Goal: Task Accomplishment & Management: Complete application form

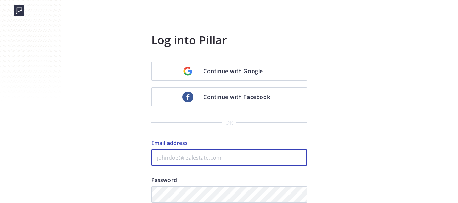
click at [214, 154] on input "Email address" at bounding box center [229, 158] width 156 height 16
paste input "kenny@fastagents.com"
type input "kenny@fastagents.com"
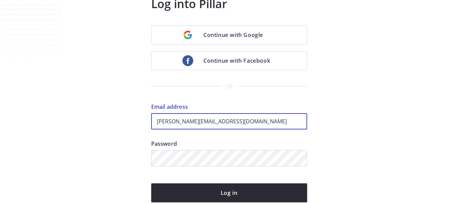
scroll to position [68, 0]
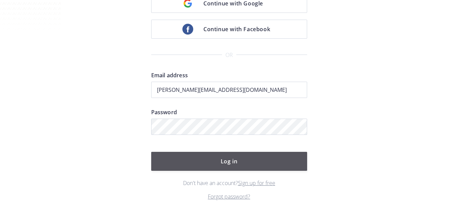
drag, startPoint x: 239, startPoint y: 168, endPoint x: 274, endPoint y: 162, distance: 35.1
click at [240, 167] on button "Log in" at bounding box center [229, 161] width 156 height 19
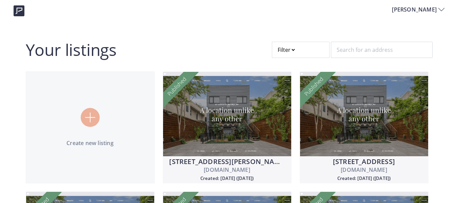
click at [306, 53] on div at bounding box center [301, 50] width 58 height 16
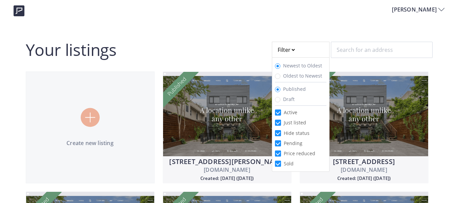
click at [289, 89] on span "Published" at bounding box center [294, 89] width 23 height 6
click at [280, 89] on input "Published" at bounding box center [277, 89] width 5 height 5
click at [277, 90] on input "Published" at bounding box center [277, 89] width 5 height 5
click at [288, 100] on span "Draft" at bounding box center [289, 99] width 12 height 6
click at [280, 100] on input "Draft" at bounding box center [277, 99] width 5 height 5
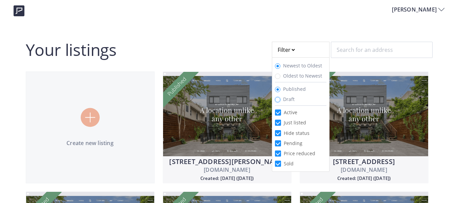
radio input "true"
radio input "false"
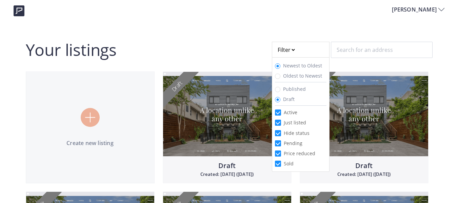
click at [295, 113] on span "Active" at bounding box center [290, 112] width 19 height 6
click at [281, 113] on input "Active" at bounding box center [278, 113] width 6 height 6
checkbox input "false"
click at [301, 131] on span "Hide status" at bounding box center [296, 133] width 31 height 6
click at [281, 131] on input "Hide status" at bounding box center [278, 133] width 6 height 6
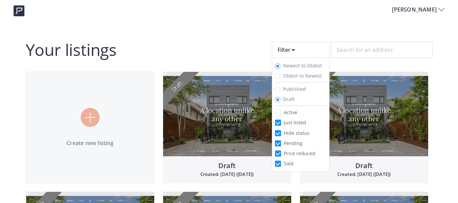
checkbox input "false"
click at [299, 143] on span "Pending" at bounding box center [293, 143] width 24 height 6
click at [281, 143] on input "Pending" at bounding box center [278, 143] width 6 height 6
checkbox input "false"
click at [301, 153] on span "Price reduced" at bounding box center [299, 153] width 37 height 6
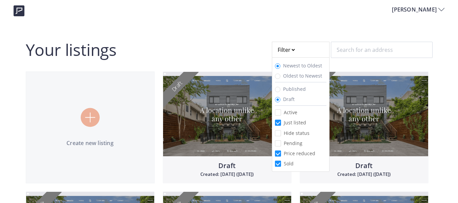
click at [281, 153] on input "Price reduced" at bounding box center [278, 154] width 6 height 6
checkbox input "false"
click at [296, 162] on li "Sold" at bounding box center [301, 163] width 52 height 10
click at [291, 163] on span "Sold" at bounding box center [288, 163] width 15 height 6
click at [281, 163] on input "Sold" at bounding box center [278, 164] width 6 height 6
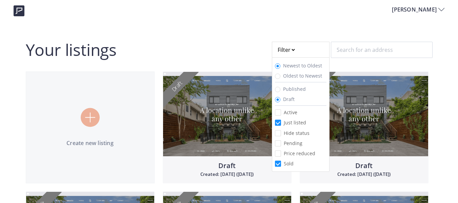
checkbox input "false"
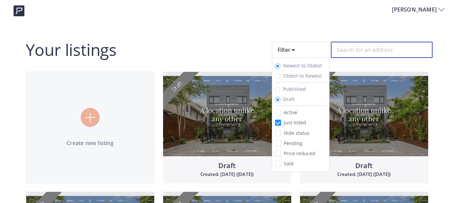
click at [361, 53] on input "text" at bounding box center [382, 50] width 102 height 16
paste input "4537 Wagon Trail"
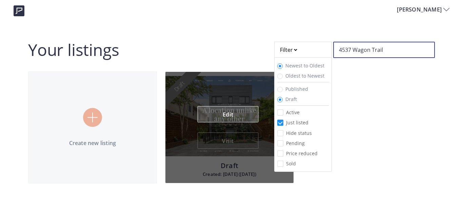
type input "4537 Wagon Trail"
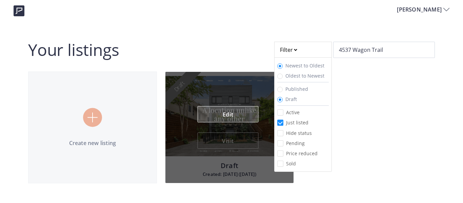
click at [225, 114] on link "Edit" at bounding box center [228, 114] width 61 height 16
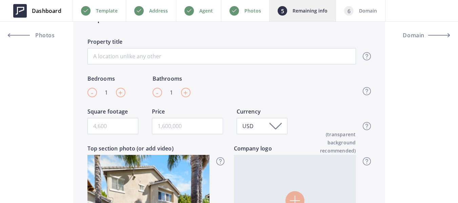
scroll to position [170, 0]
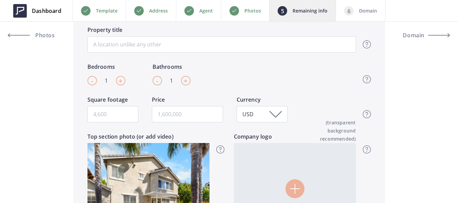
click at [241, 12] on div "Photos" at bounding box center [245, 10] width 48 height 21
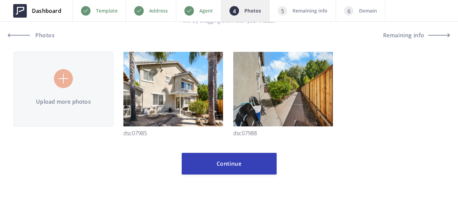
scroll to position [43, 0]
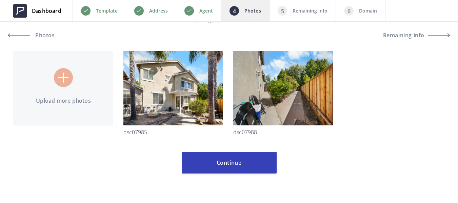
click at [66, 87] on input "file" at bounding box center [229, 85] width 431 height 123
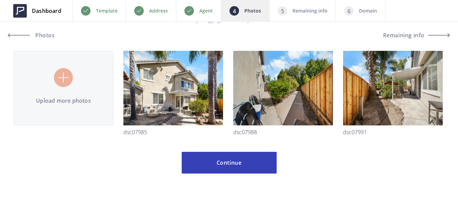
click at [69, 98] on input "file" at bounding box center [229, 85] width 431 height 123
type input "C:\fakepath\DSC07996.jpg"
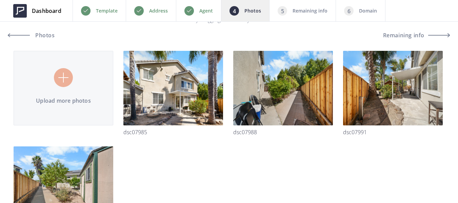
click at [55, 82] on input "file" at bounding box center [229, 133] width 431 height 218
click at [72, 78] on input "file" at bounding box center [229, 133] width 431 height 218
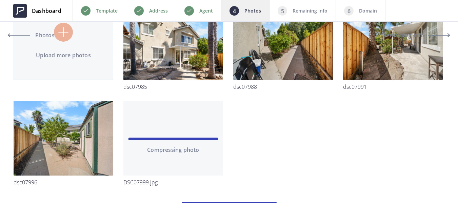
scroll to position [77, 0]
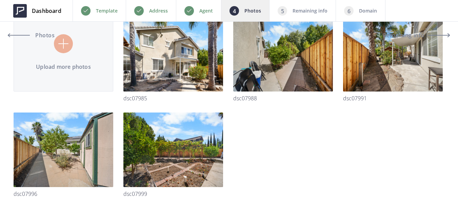
click at [72, 50] on input "file" at bounding box center [229, 99] width 431 height 218
type input "C:\fakepath\DSC08002.jpg"
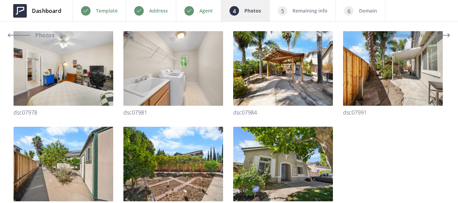
scroll to position [808, 0]
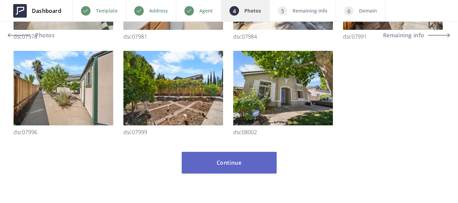
click at [235, 169] on button "Continue" at bounding box center [229, 163] width 95 height 22
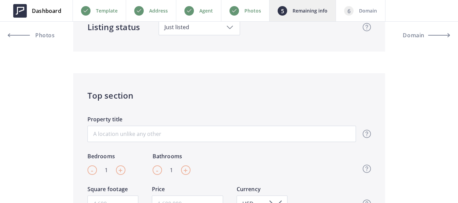
scroll to position [102, 0]
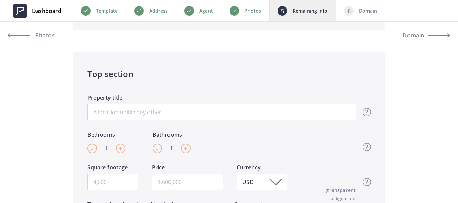
drag, startPoint x: 211, startPoint y: 72, endPoint x: 211, endPoint y: 66, distance: 5.4
click at [211, 72] on h4 "Top section" at bounding box center [228, 74] width 283 height 12
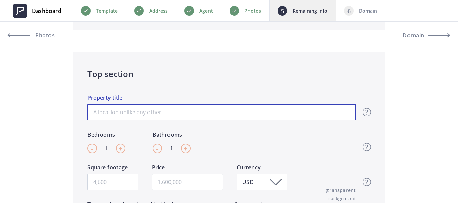
click at [191, 110] on input "Property title" at bounding box center [221, 112] width 269 height 16
paste input "Tech-Savvy Home with Timeless Comfor"
type input "Tech-Savvy Home with Timeless Comfort"
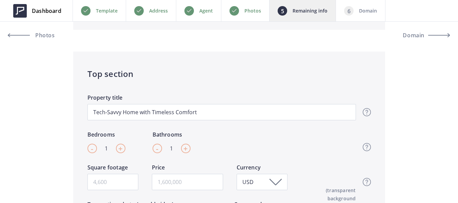
click at [123, 151] on div "+" at bounding box center [120, 148] width 9 height 9
type input "5"
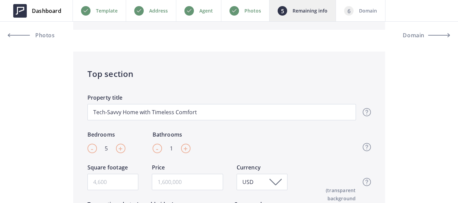
click at [186, 148] on span "+" at bounding box center [185, 148] width 4 height 10
type input "4"
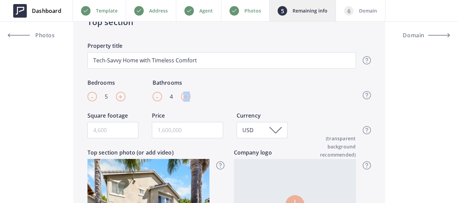
scroll to position [170, 0]
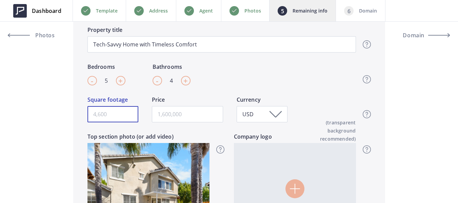
click at [117, 112] on input "Square footage" at bounding box center [112, 114] width 51 height 16
paste input "3059"
type input "3059"
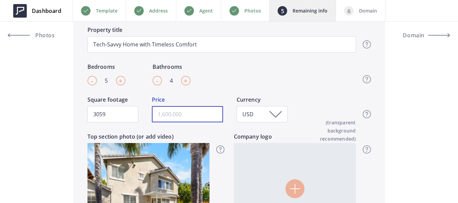
click at [169, 114] on input "text" at bounding box center [187, 114] width 71 height 16
paste input "799,000"
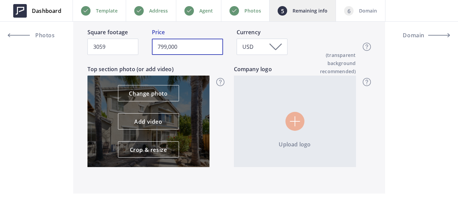
scroll to position [237, 0]
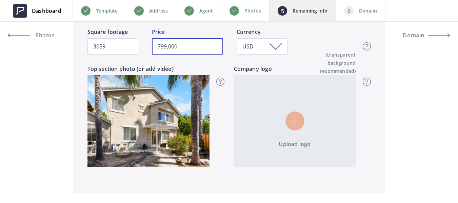
type input "799,000"
click at [292, 125] on input "file" at bounding box center [295, 121] width 122 height 92
click at [298, 121] on input "file" at bounding box center [295, 121] width 122 height 92
type input "C:\fakepath\Jose - Logo.png"
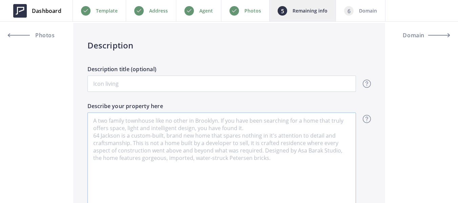
scroll to position [441, 0]
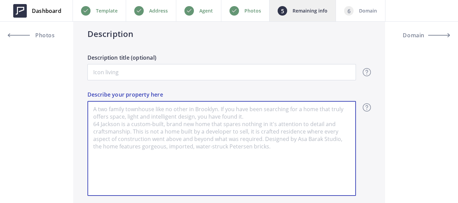
click at [179, 134] on textarea "Describe your property here" at bounding box center [221, 148] width 269 height 95
paste textarea "Discover 4537 Wagon Trail Way—an impressive smart home that showcases modern up…"
type input "799,000"
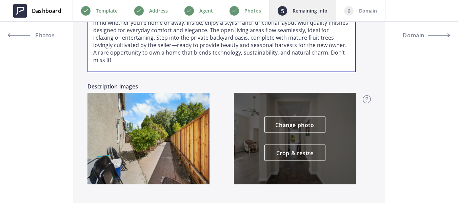
scroll to position [576, 0]
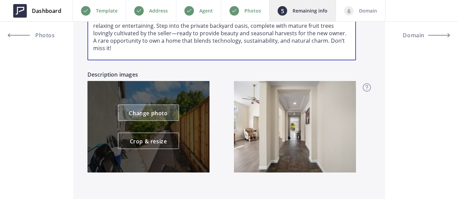
type textarea "Discover 4537 Wagon Trail Way—an impressive smart home that showcases modern up…"
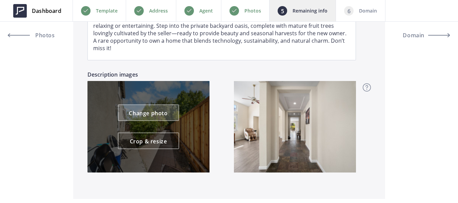
click at [143, 115] on link "Change photo" at bounding box center [148, 113] width 61 height 16
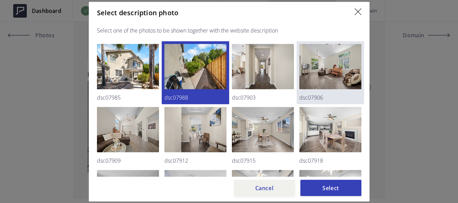
click at [324, 70] on img at bounding box center [330, 66] width 62 height 45
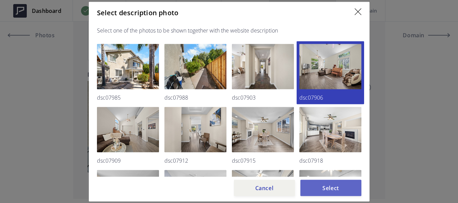
click at [336, 183] on button "Select" at bounding box center [330, 188] width 61 height 16
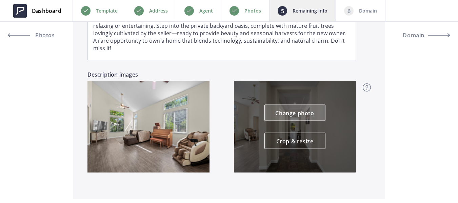
click at [301, 113] on link "Change photo" at bounding box center [294, 113] width 61 height 16
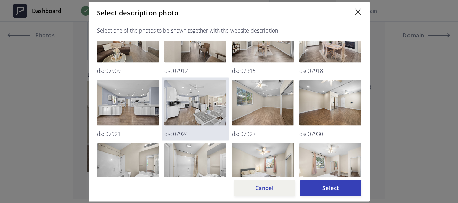
scroll to position [102, 0]
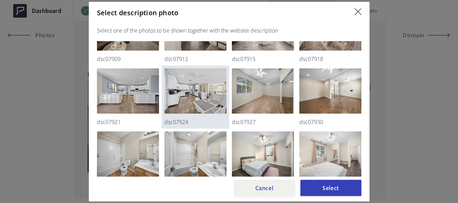
click at [197, 89] on img at bounding box center [195, 90] width 62 height 45
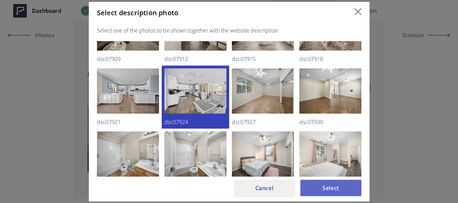
drag, startPoint x: 328, startPoint y: 190, endPoint x: 337, endPoint y: 187, distance: 9.6
click at [328, 190] on button "Select" at bounding box center [330, 188] width 61 height 16
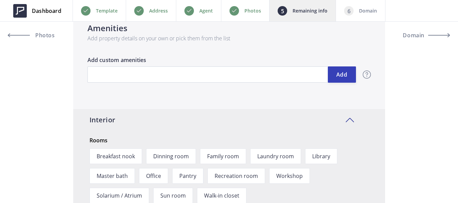
scroll to position [780, 0]
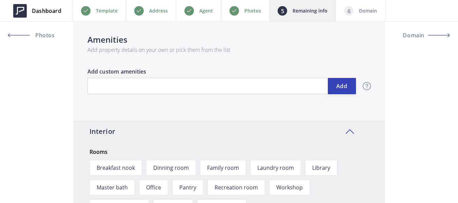
click at [223, 58] on div "Amenities Add property details on your own or pick them from the list Add Add c…" at bounding box center [229, 68] width 312 height 103
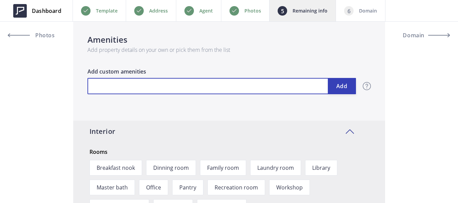
click at [171, 86] on input "text" at bounding box center [221, 86] width 269 height 16
paste input "Mature fruit trees"
type input "799,000"
type input "Mature fruit trees"
drag, startPoint x: 114, startPoint y: 86, endPoint x: 115, endPoint y: 93, distance: 6.6
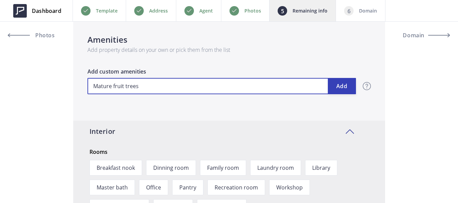
click at [114, 87] on input "Mature fruit trees" at bounding box center [221, 86] width 269 height 16
type input "799,000"
type input "Mature ruit trees"
type input "799,000"
type input "Mature Fruit trees"
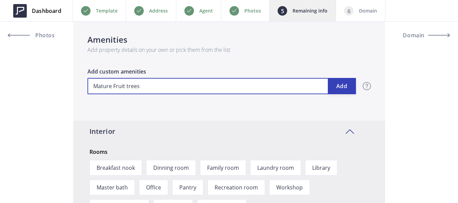
type input "799,000"
type input "Mature Fruit rees"
type input "799,000"
type input "Mature Fruit Trees"
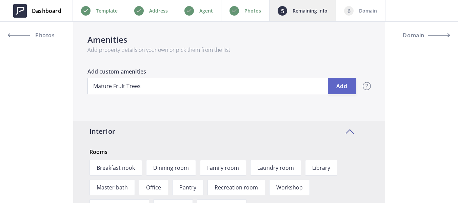
click at [337, 88] on button "Add" at bounding box center [342, 86] width 28 height 16
type input "799,000"
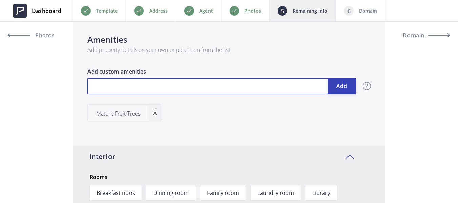
click at [168, 85] on input "text" at bounding box center [221, 86] width 269 height 16
paste input "Private backyard oasis"
type input "799,000"
type input "Private backyard oasis"
click at [117, 88] on input "Private backyard oasis" at bounding box center [221, 86] width 269 height 16
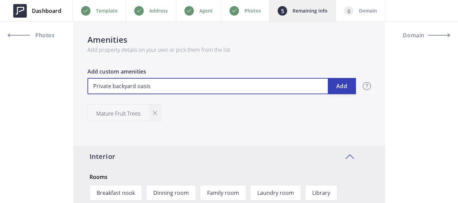
type input "799,000"
type input "Private ackyard oasis"
type input "799,000"
type input "Private Backyard oasis"
type input "799,000"
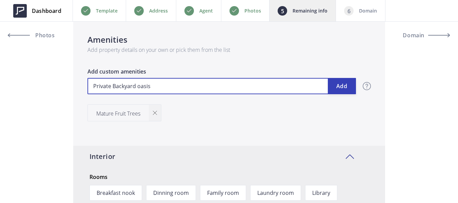
type input "Private Backyard asis"
type input "799,000"
type input "Private Backyard Oasis"
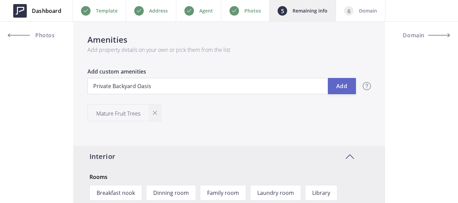
click at [338, 86] on button "Add" at bounding box center [342, 86] width 28 height 16
type input "799,000"
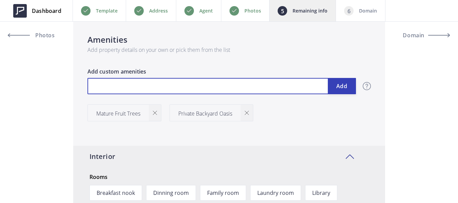
click at [165, 88] on input "text" at bounding box center [221, 86] width 269 height 16
paste input "Quality finishes"
type input "799,000"
type input "Quality finishes"
click at [114, 86] on input "Quality finishes" at bounding box center [221, 86] width 269 height 16
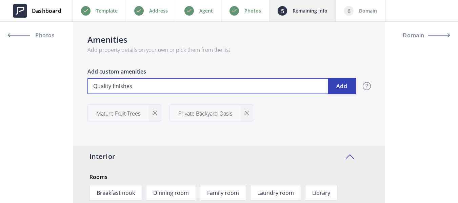
type input "799,000"
type input "Quality inishes"
type input "799,000"
type input "Quality Finishes"
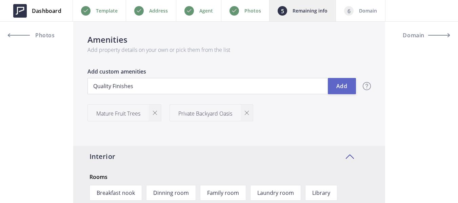
click at [330, 87] on button "Add" at bounding box center [342, 86] width 28 height 16
type input "799,000"
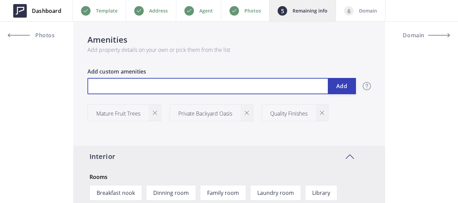
click at [130, 90] on input "text" at bounding box center [221, 86] width 269 height 16
paste input "Stylish and functional layout"
type input "799,000"
type input "Stylish and functional layout"
click at [123, 84] on input "Stylish and functional layout" at bounding box center [221, 86] width 269 height 16
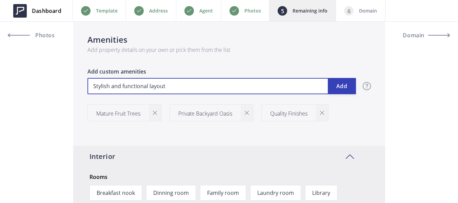
type input "799,000"
type input "Stylish and unctional layout"
type input "799,000"
type input "Stylish and Functional layout"
type input "799,000"
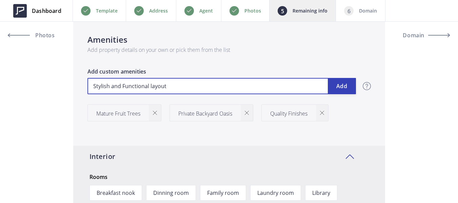
type input "Stylish and Functional ayout"
type input "799,000"
type input "Stylish and Functional Layout"
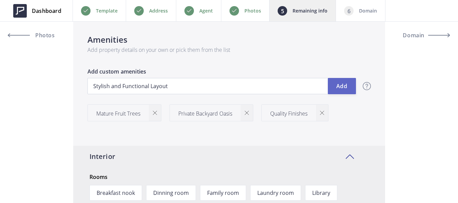
click at [344, 90] on button "Add" at bounding box center [342, 86] width 28 height 16
type input "799,000"
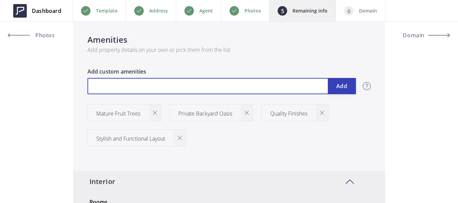
click at [157, 85] on input "text" at bounding box center [221, 86] width 269 height 16
paste input "Central Forced Air Gas"
type input "799,000"
type input "Central Forced Air Gas"
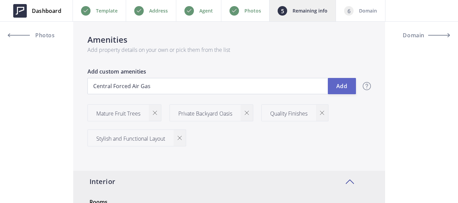
drag, startPoint x: 352, startPoint y: 87, endPoint x: 349, endPoint y: 86, distance: 3.4
click at [352, 86] on button "Add" at bounding box center [342, 86] width 28 height 16
type input "799,000"
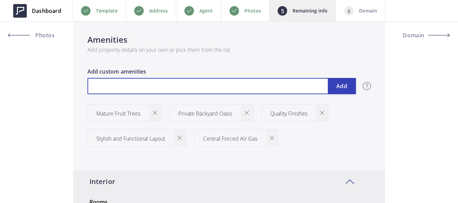
click at [131, 81] on input "text" at bounding box center [221, 86] width 269 height 16
paste input "Central Air"
type input "799,000"
type input "Central Air"
type input "799,000"
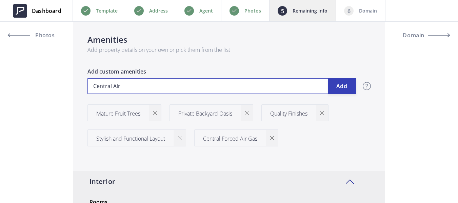
type input "Central Air"
type input "799,000"
type input "Central Air C"
type input "799,000"
type input "Central Air Co"
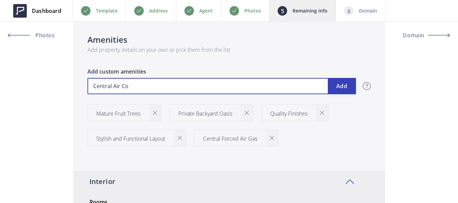
type input "799,000"
type input "Central Air Coo"
type input "799,000"
type input "Central Air Cool"
type input "799,000"
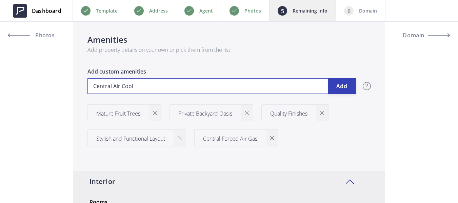
type input "Central Air Cooli"
type input "799,000"
type input "Central Air Coolin"
type input "799,000"
type input "Central Air Cooling"
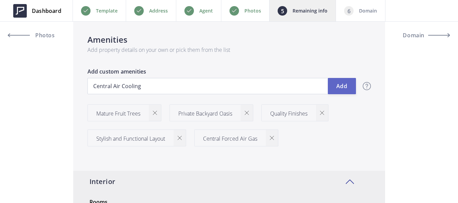
click at [348, 88] on button "Add" at bounding box center [342, 86] width 28 height 16
type input "799,000"
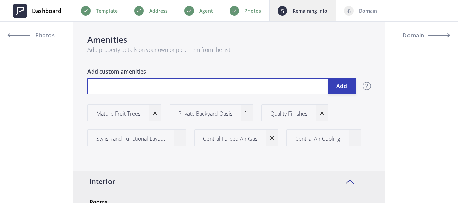
click at [186, 85] on input "text" at bounding box center [221, 86] width 269 height 16
paste input "Family Room"
type input "799,000"
type input "Family Room"
type input "799,000"
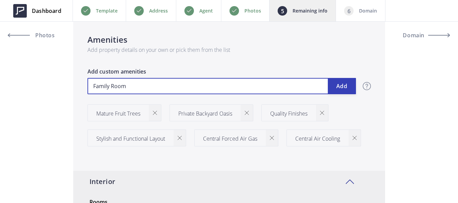
type input "Family Room"
type input "799,000"
type input "Family Room F"
type input "799,000"
type input "Family Room Fi"
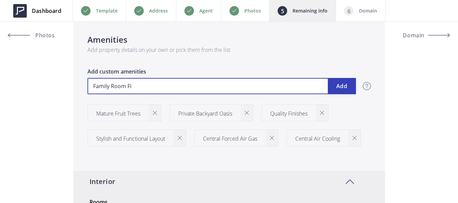
type input "799,000"
type input "Family Room Fir"
type input "799,000"
type input "Family Room Fire"
type input "799,000"
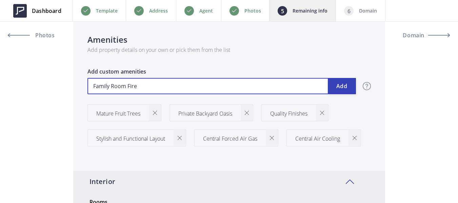
type input "Family Room Firep"
type input "799,000"
type input "Family Room Firepl"
type input "799,000"
type input "Family Room Firepla"
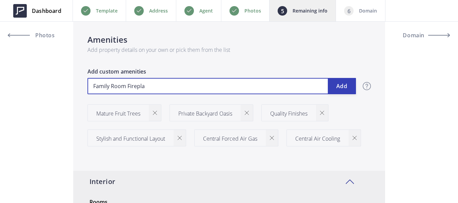
type input "799,000"
type input "Family Room Fireplac"
type input "799,000"
type input "Family Room Fireplace"
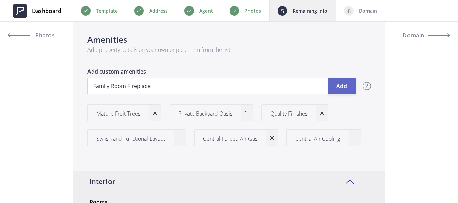
click at [346, 87] on button "Add" at bounding box center [342, 86] width 28 height 16
type input "799,000"
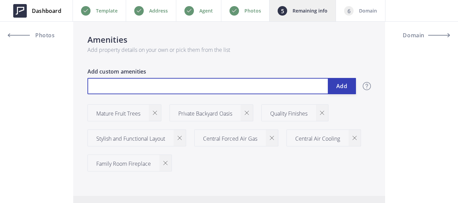
click at [172, 88] on input "text" at bounding box center [221, 86] width 269 height 16
paste input "KitchenFamilyRoomCombo"
type input "799,000"
type input "KitchenFamilyRoomCombo"
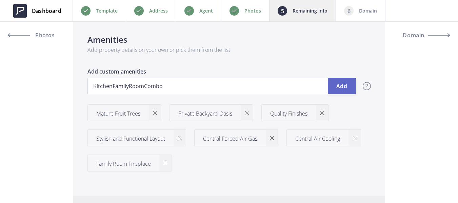
click at [341, 87] on button "Add" at bounding box center [342, 86] width 28 height 16
type input "799,000"
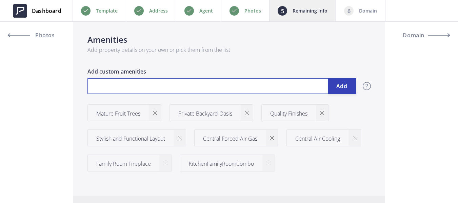
click at [161, 92] on input "text" at bounding box center [221, 86] width 269 height 16
type input "799,000"
type input "2"
type input "799,000"
type input "2"
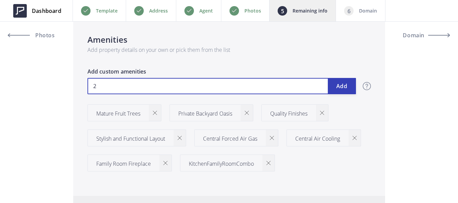
type input "799,000"
type input "2 A"
type input "799,000"
type input "2 At"
type input "799,000"
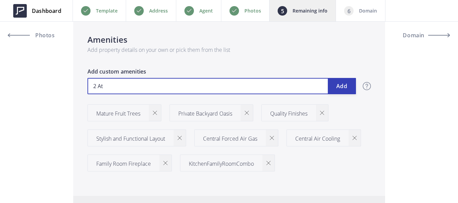
type input "2 Att"
type input "799,000"
type input "2 Atta"
type input "799,000"
type input "2 Attac"
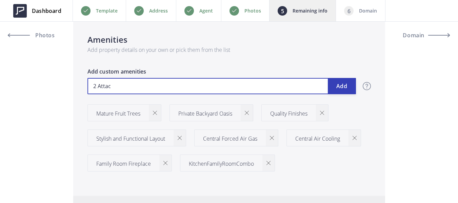
type input "799,000"
type input "2 Attach"
type input "799,000"
type input "2 Attache"
type input "799,000"
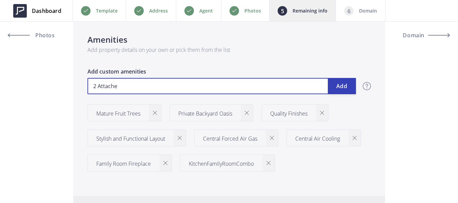
type input "2 Attached"
type input "799,000"
type input "2 Attached"
type input "799,000"
type input "2 Attached P"
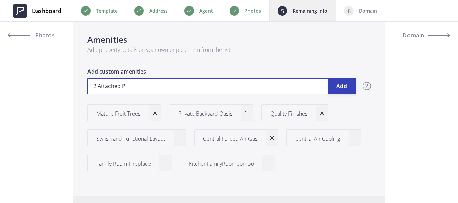
type input "799,000"
type input "2 Attached Pa"
type input "799,000"
type input "2 Attached Par"
type input "799,000"
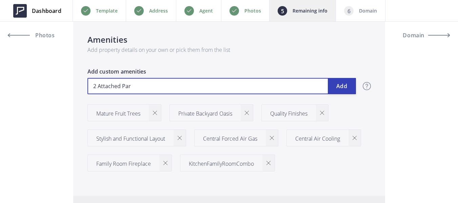
type input "2 Attached Park"
type input "799,000"
type input "2 Attached Parki"
type input "799,000"
type input "2 Attached Parkin"
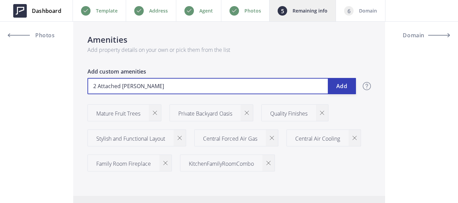
type input "799,000"
type input "2 Attached Parking"
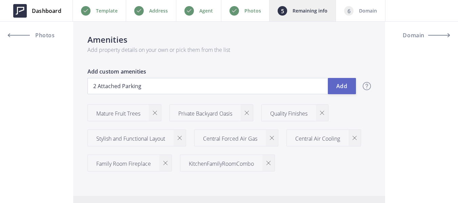
click at [347, 84] on button "Add" at bounding box center [342, 86] width 28 height 16
type input "799,000"
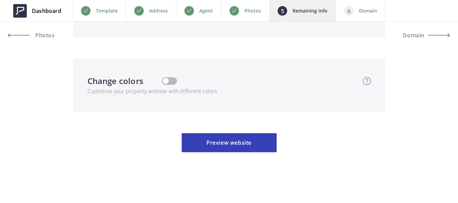
scroll to position [1773, 0]
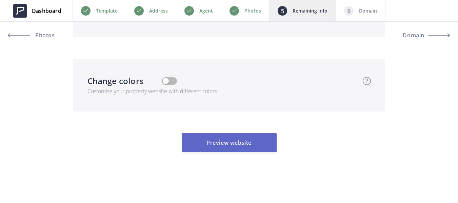
click at [240, 142] on button "Preview website" at bounding box center [229, 142] width 95 height 19
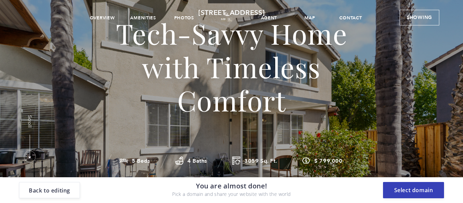
scroll to position [102, 0]
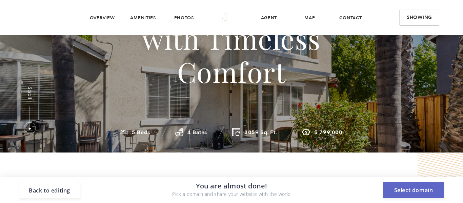
click at [421, 194] on button "Select domain" at bounding box center [413, 190] width 61 height 16
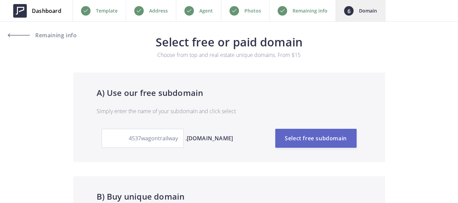
click at [325, 140] on button "Select free subdomain" at bounding box center [315, 138] width 81 height 19
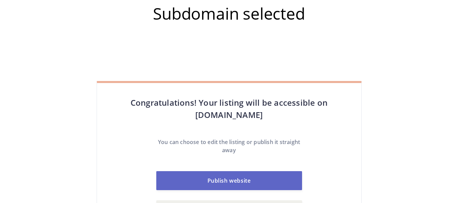
click at [249, 177] on button "Publish website" at bounding box center [229, 180] width 146 height 19
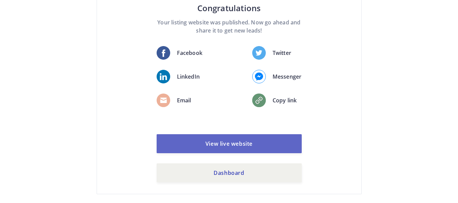
scroll to position [75, 0]
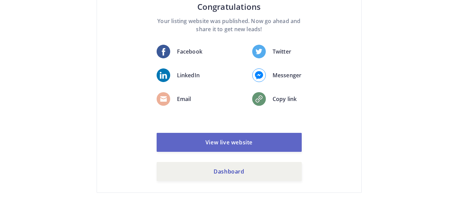
click at [241, 141] on link "View live website" at bounding box center [229, 142] width 145 height 19
